Goal: Information Seeking & Learning: Find specific fact

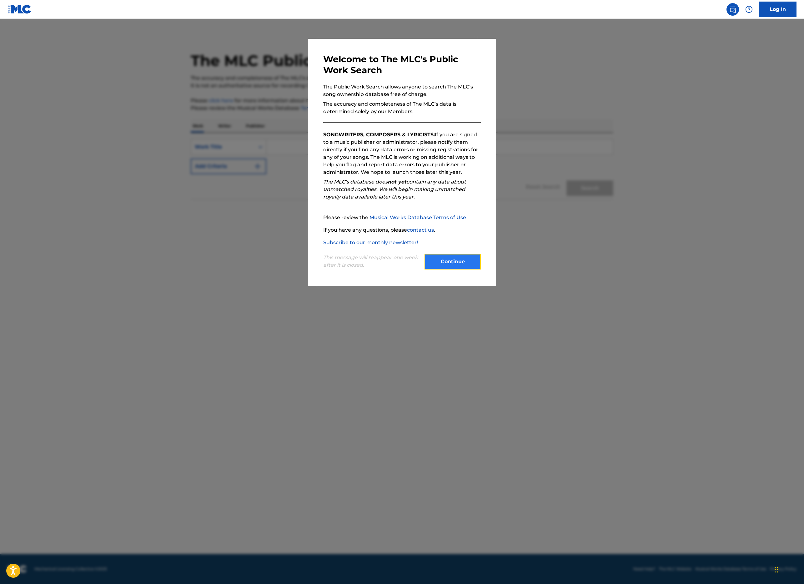
click at [457, 266] on button "Continue" at bounding box center [452, 262] width 56 height 16
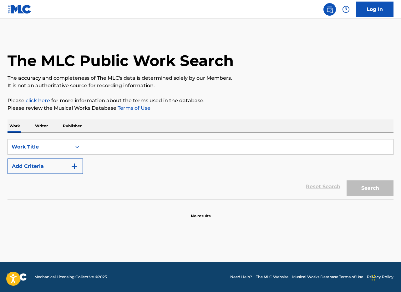
click at [102, 150] on input "Search Form" at bounding box center [238, 146] width 310 height 15
paste input "ode to [PERSON_NAME]"
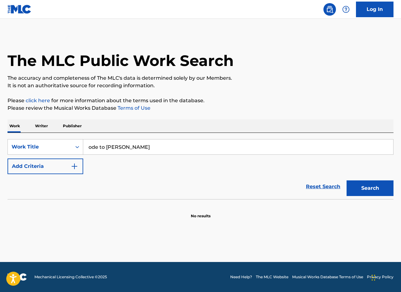
type input "ode to [PERSON_NAME]"
click at [346, 180] on button "Search" at bounding box center [369, 188] width 47 height 16
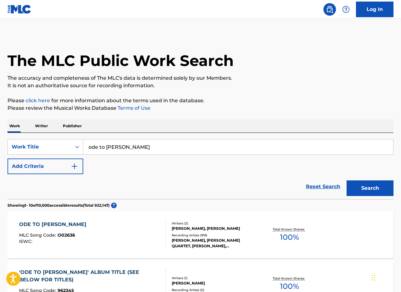
click at [189, 226] on div "[PERSON_NAME], [PERSON_NAME]" at bounding box center [215, 229] width 86 height 6
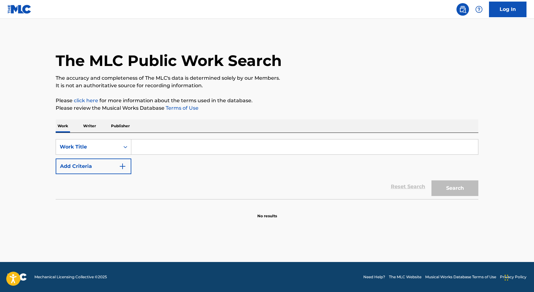
click at [168, 142] on input "Search Form" at bounding box center [304, 146] width 347 height 15
paste input "Smilin' [PERSON_NAME] Suite"
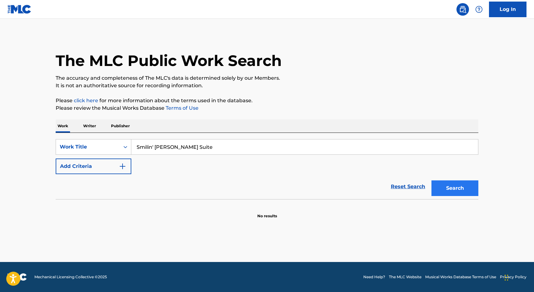
type input "Smilin' [PERSON_NAME] Suite"
click at [458, 191] on button "Search" at bounding box center [454, 188] width 47 height 16
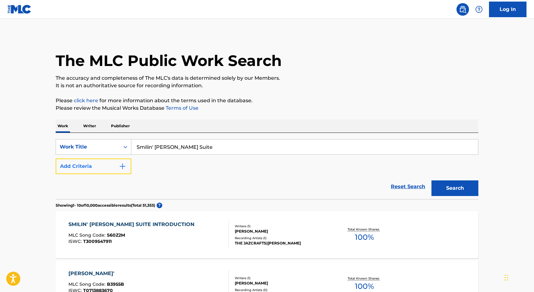
click at [107, 169] on button "Add Criteria" at bounding box center [94, 166] width 76 height 16
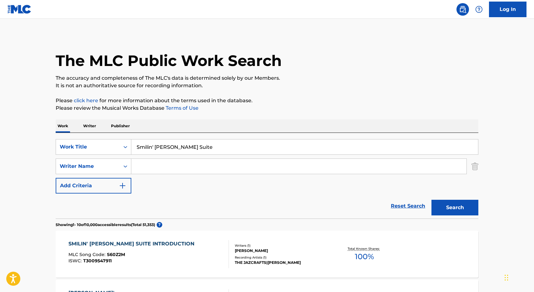
click at [160, 160] on input "Search Form" at bounding box center [298, 166] width 335 height 15
type input "heath"
click at [431, 200] on button "Search" at bounding box center [454, 208] width 47 height 16
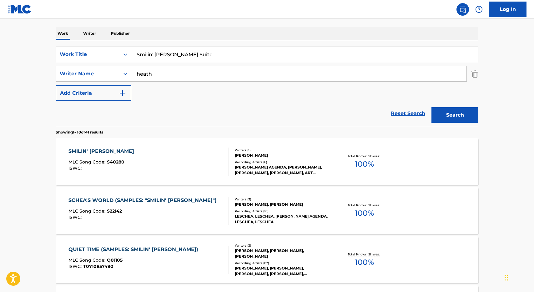
scroll to position [93, 0]
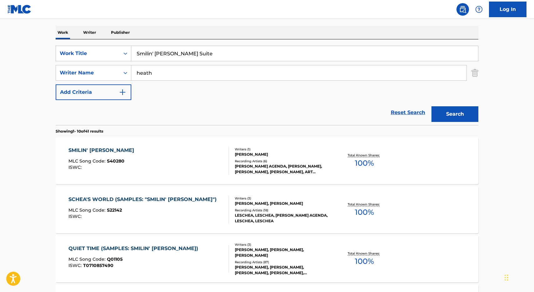
click at [82, 148] on div "SMILIN' [PERSON_NAME]" at bounding box center [102, 151] width 69 height 8
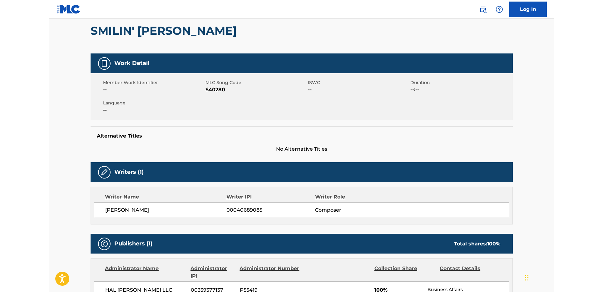
scroll to position [57, 0]
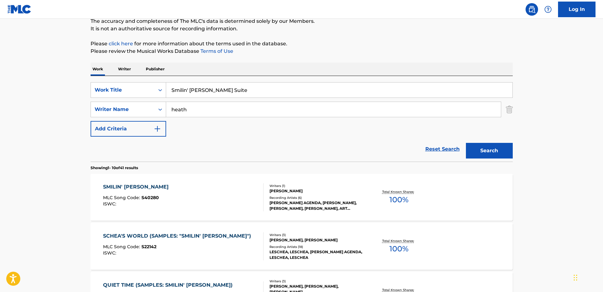
scroll to position [93, 0]
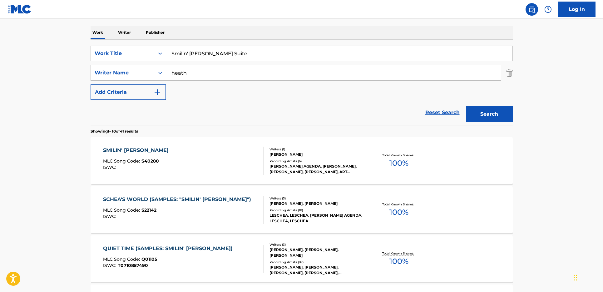
drag, startPoint x: 223, startPoint y: 48, endPoint x: 217, endPoint y: 47, distance: 5.4
click at [221, 44] on div "SearchWithCriteriac1d4c1e3-c64a-4cd0-9d9f-eae2bfb48197 Work Title Smilin' [PERS…" at bounding box center [302, 82] width 423 height 86
paste input "I Love Music"
type input "I Love Music"
click at [206, 71] on input "heath" at bounding box center [333, 72] width 335 height 15
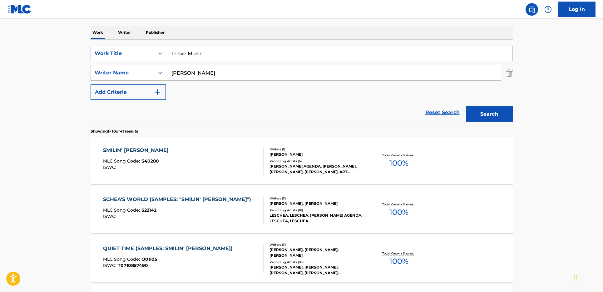
type input "[PERSON_NAME]"
click at [466, 106] on button "Search" at bounding box center [489, 114] width 47 height 16
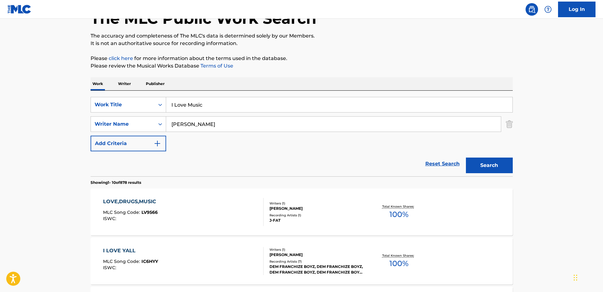
scroll to position [55, 0]
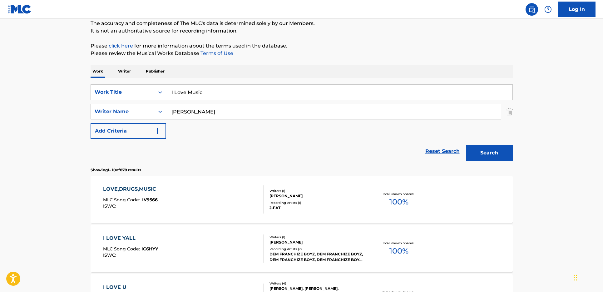
drag, startPoint x: 217, startPoint y: 94, endPoint x: 209, endPoint y: 78, distance: 18.0
